Goal: Task Accomplishment & Management: Manage account settings

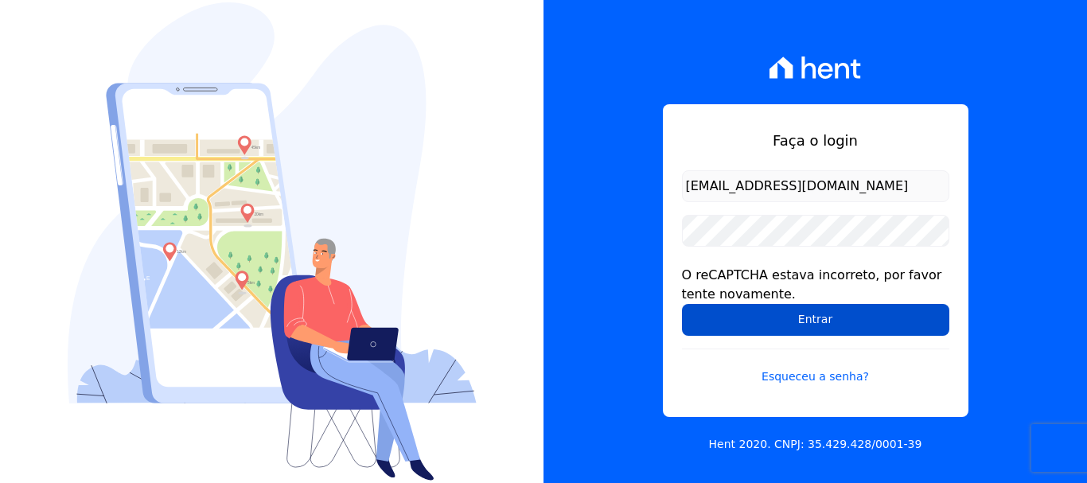
click at [844, 332] on input "Entrar" at bounding box center [815, 320] width 267 height 32
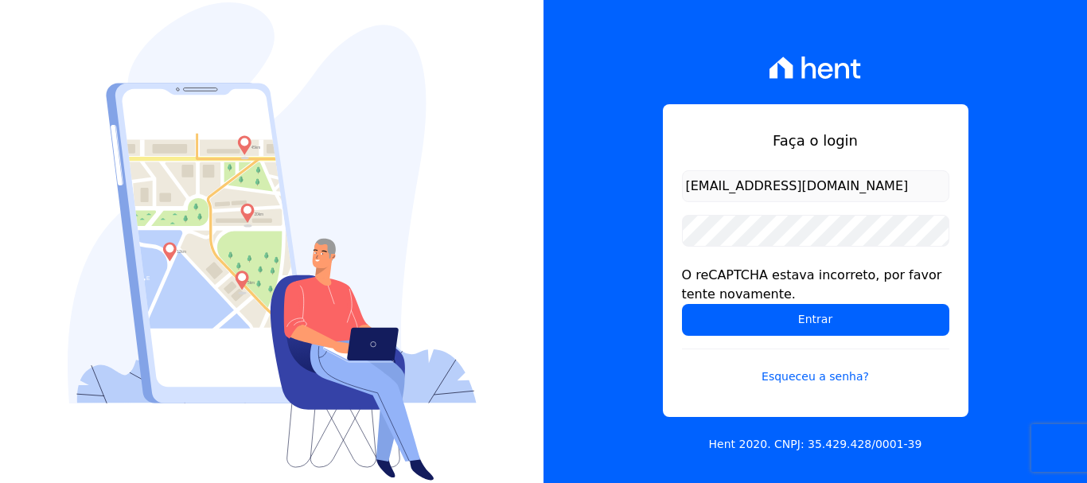
click at [906, 193] on input "[EMAIL_ADDRESS][DOMAIN_NAME]" at bounding box center [815, 186] width 267 height 32
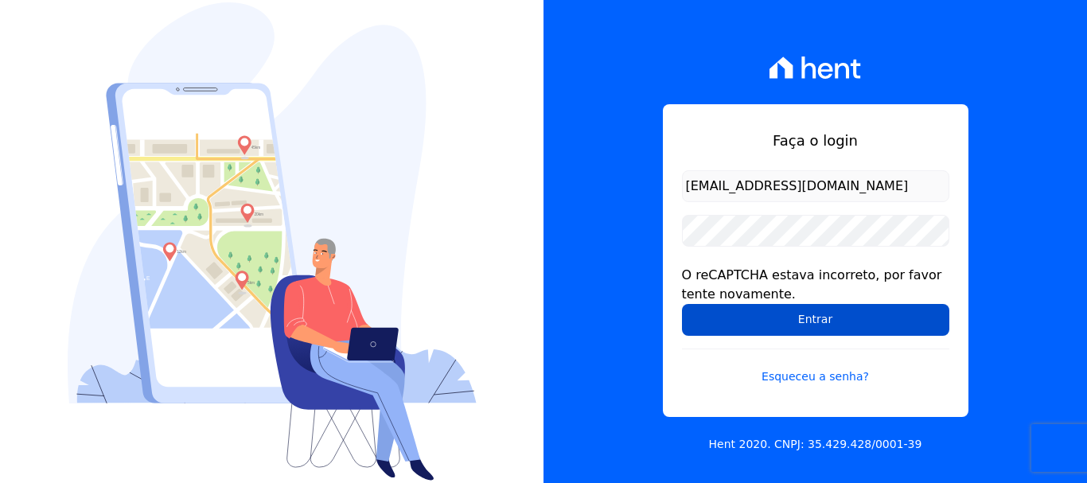
click at [905, 327] on input "Entrar" at bounding box center [815, 320] width 267 height 32
